Goal: Task Accomplishment & Management: Manage account settings

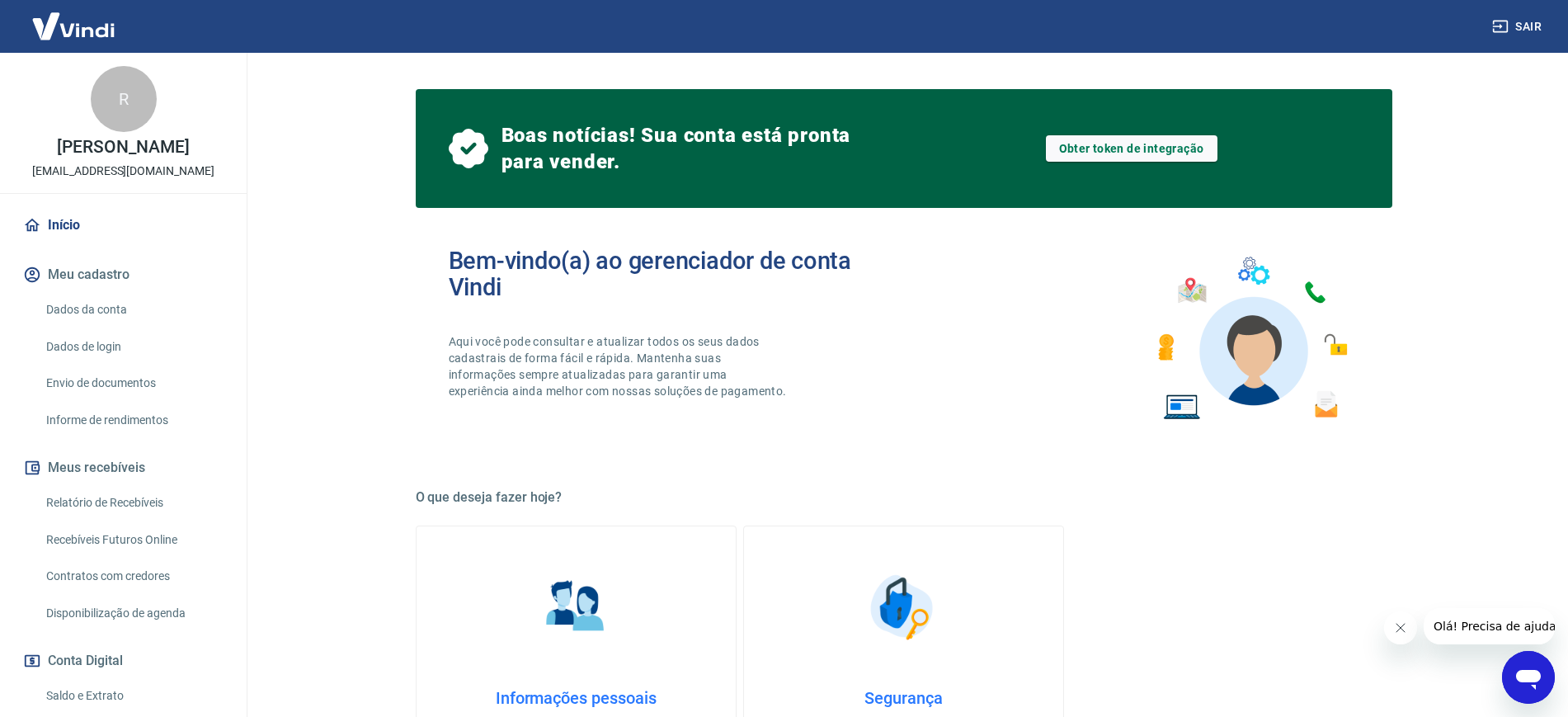
click at [83, 324] on link "Dados da conta" at bounding box center [132, 310] width 187 height 33
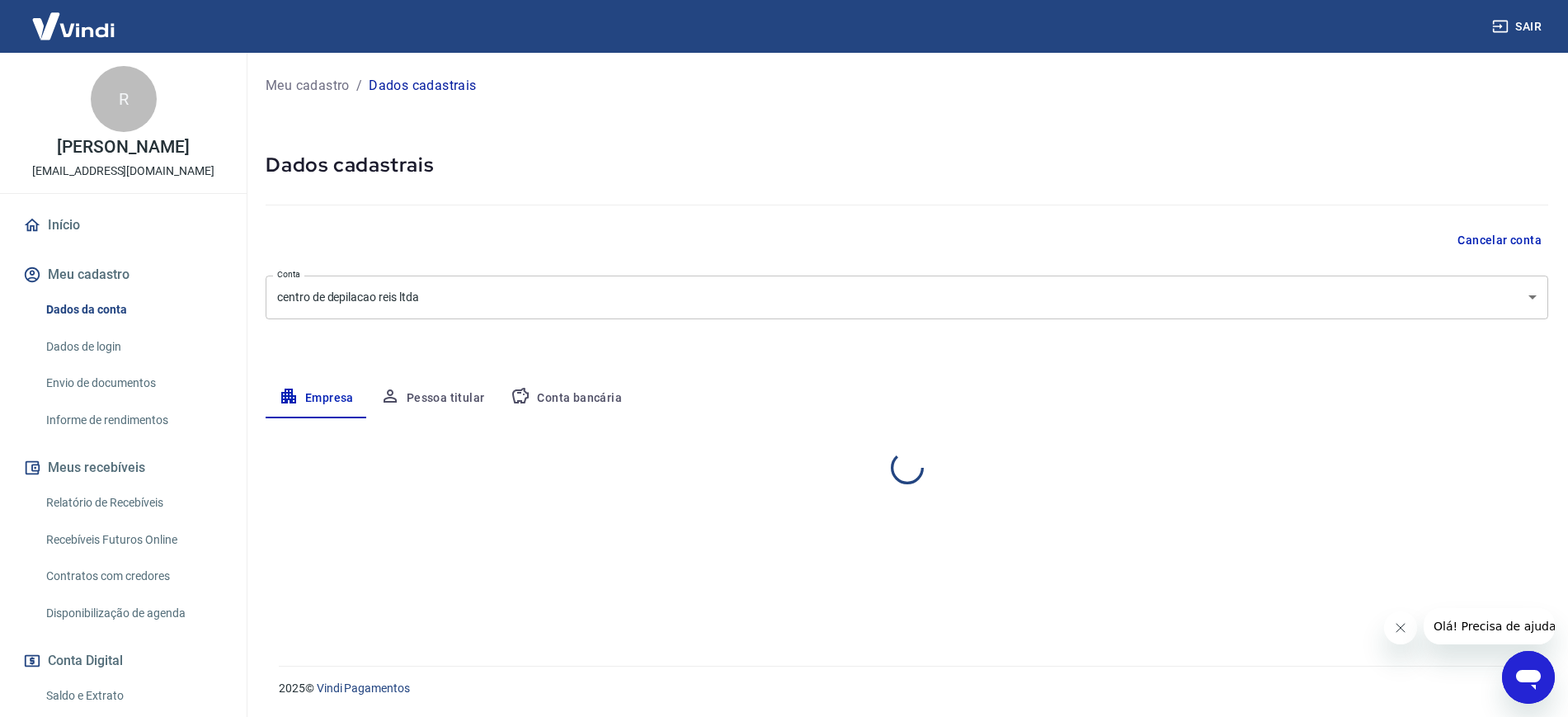
select select "MG"
select select "business"
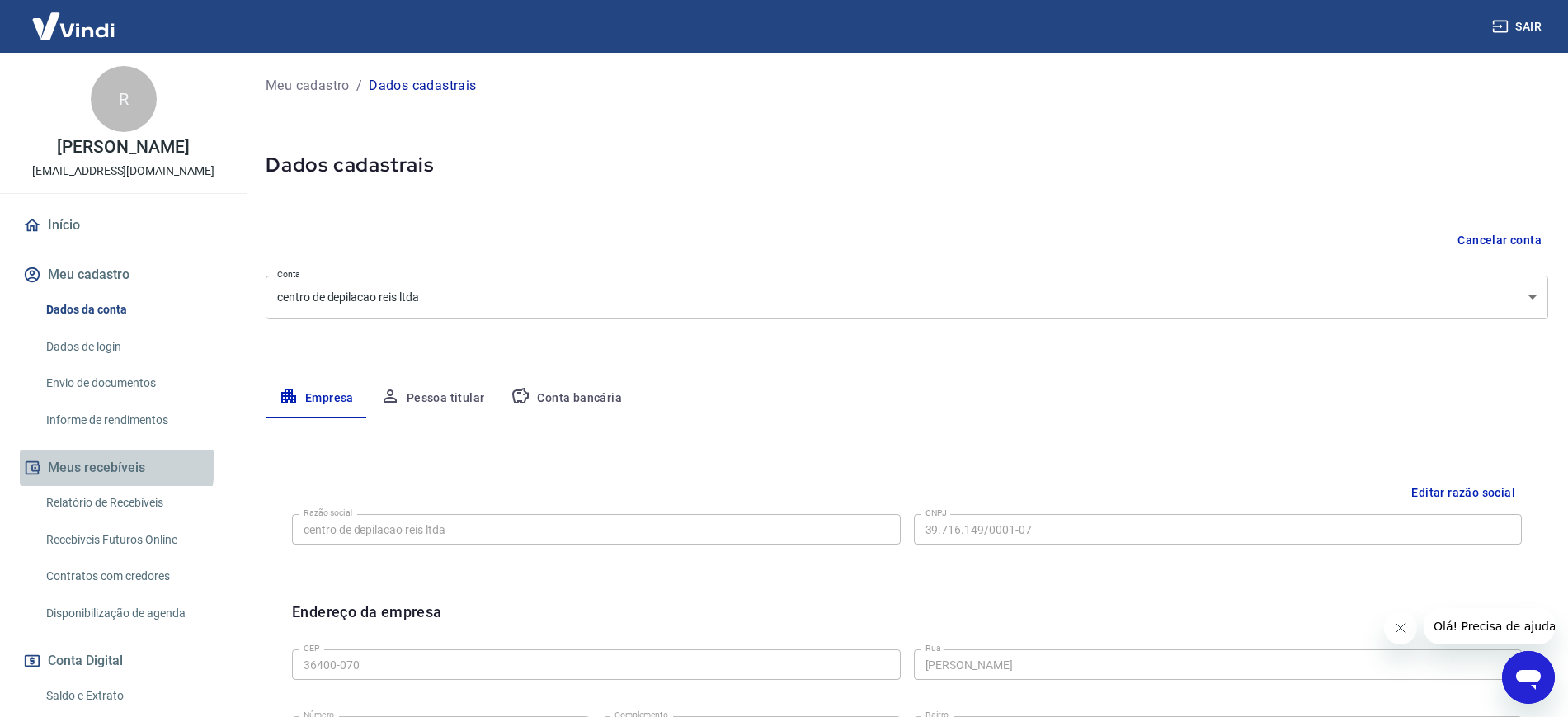
click at [101, 483] on button "Meus recebíveis" at bounding box center [123, 467] width 207 height 36
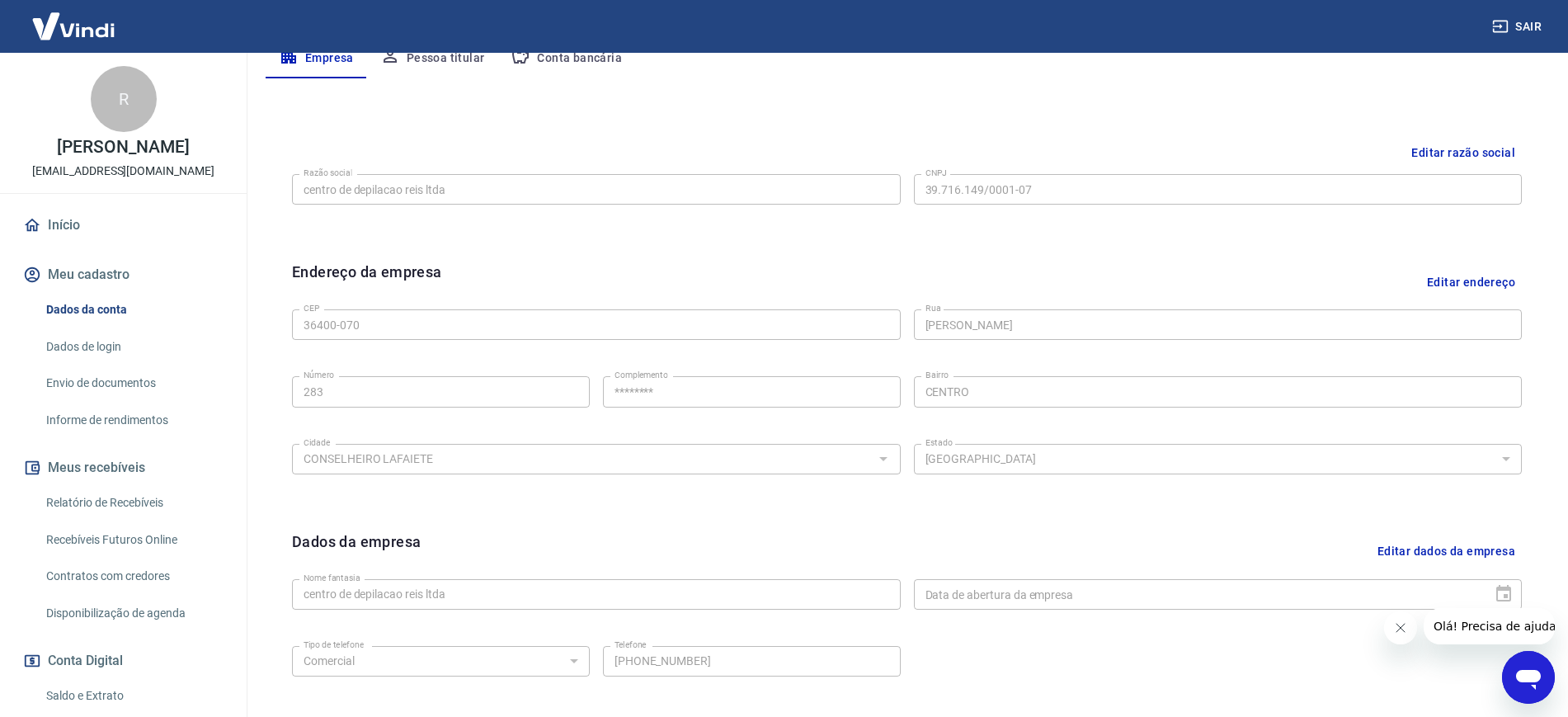
scroll to position [473, 0]
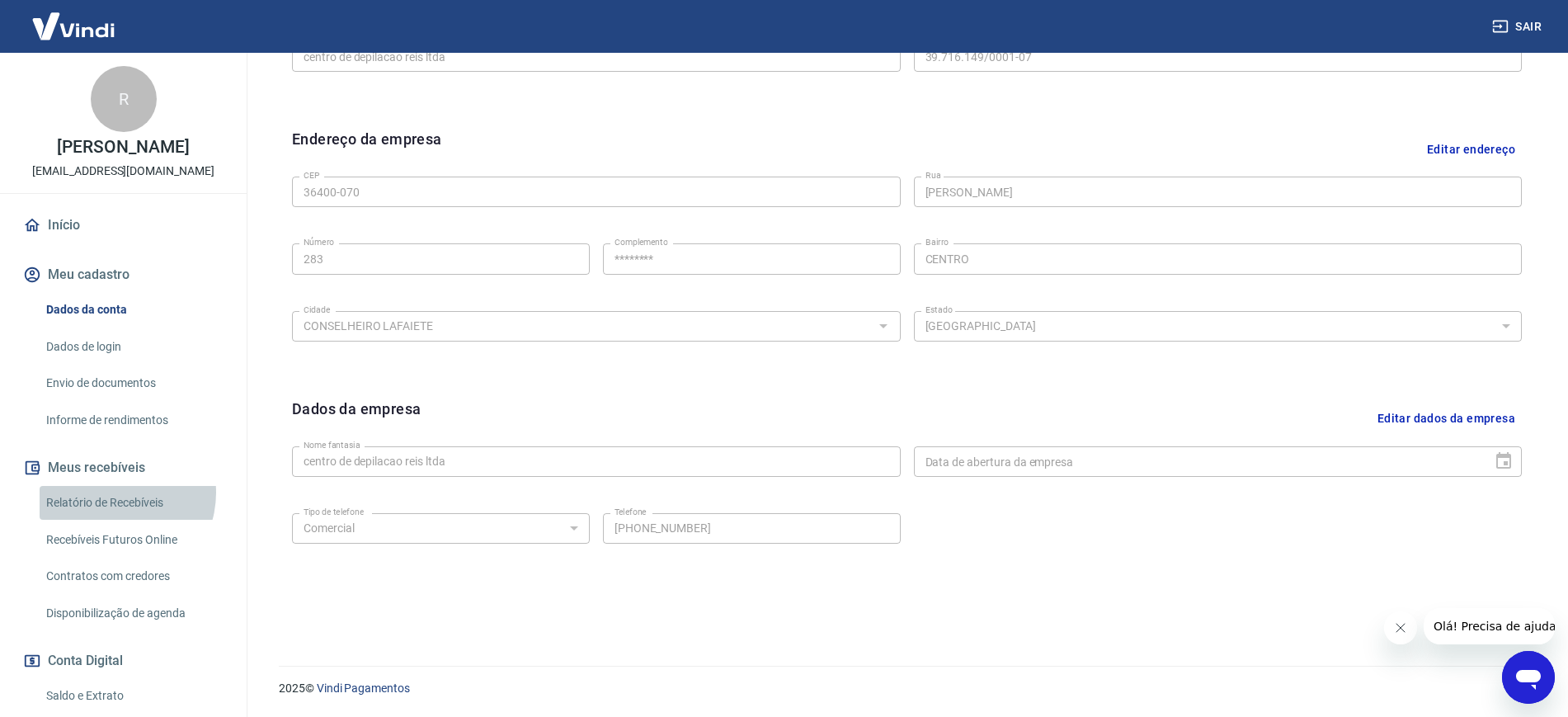
click at [114, 510] on link "Relatório de Recebíveis" at bounding box center [132, 502] width 187 height 33
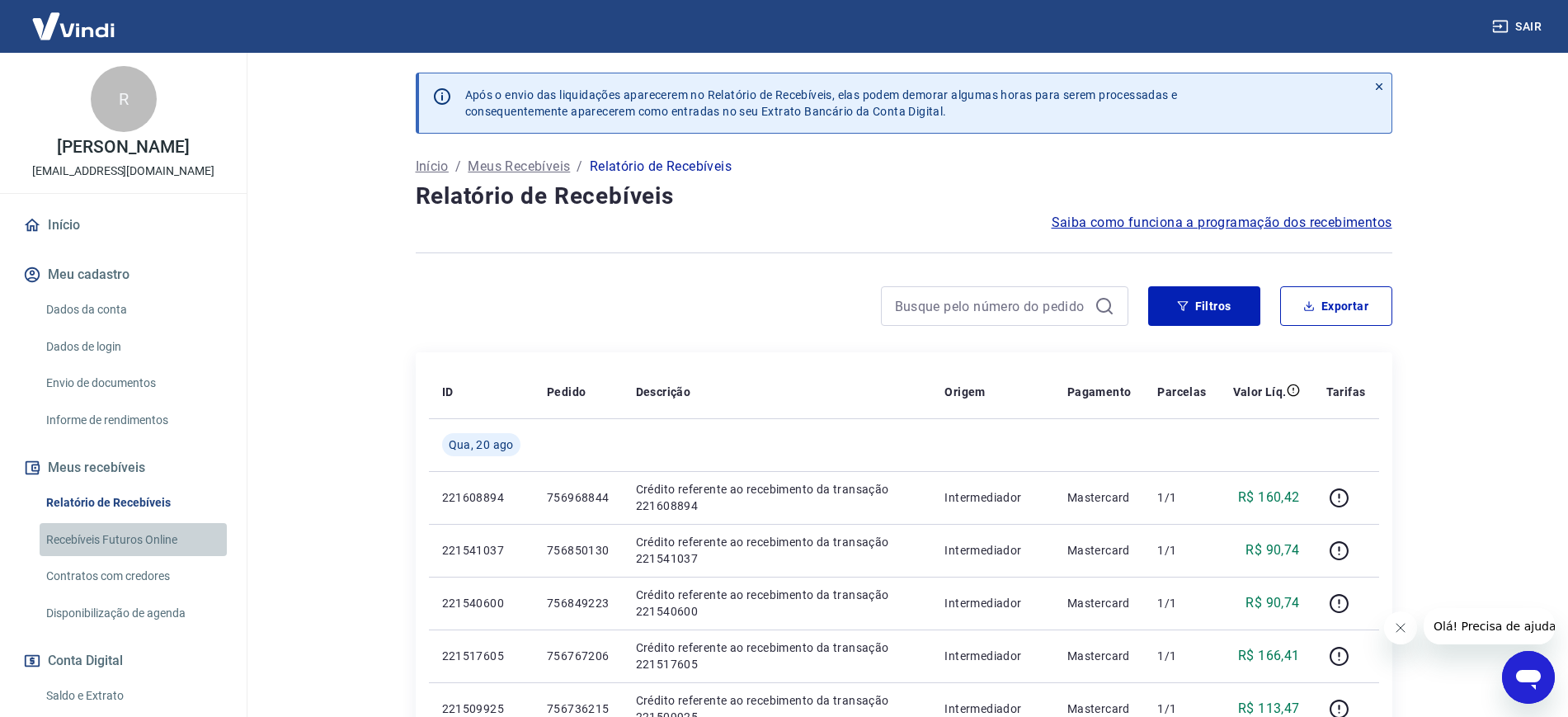
click at [152, 554] on link "Recebíveis Futuros Online" at bounding box center [132, 539] width 187 height 33
